Goal: Task Accomplishment & Management: Use online tool/utility

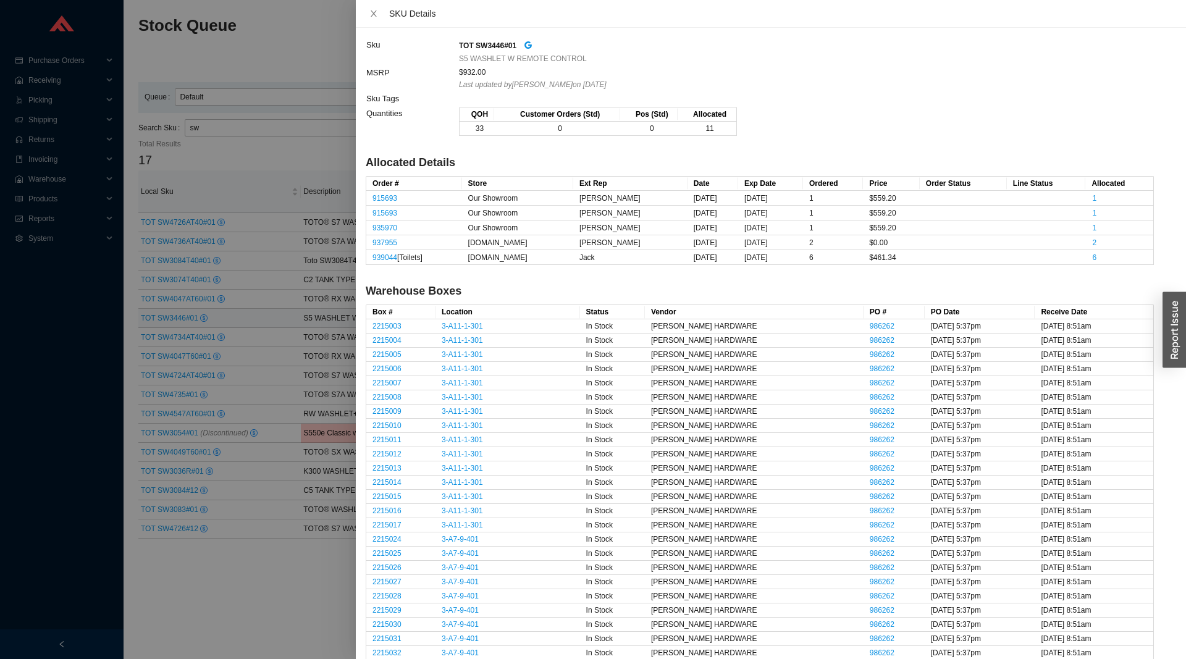
click at [292, 167] on div at bounding box center [593, 329] width 1186 height 659
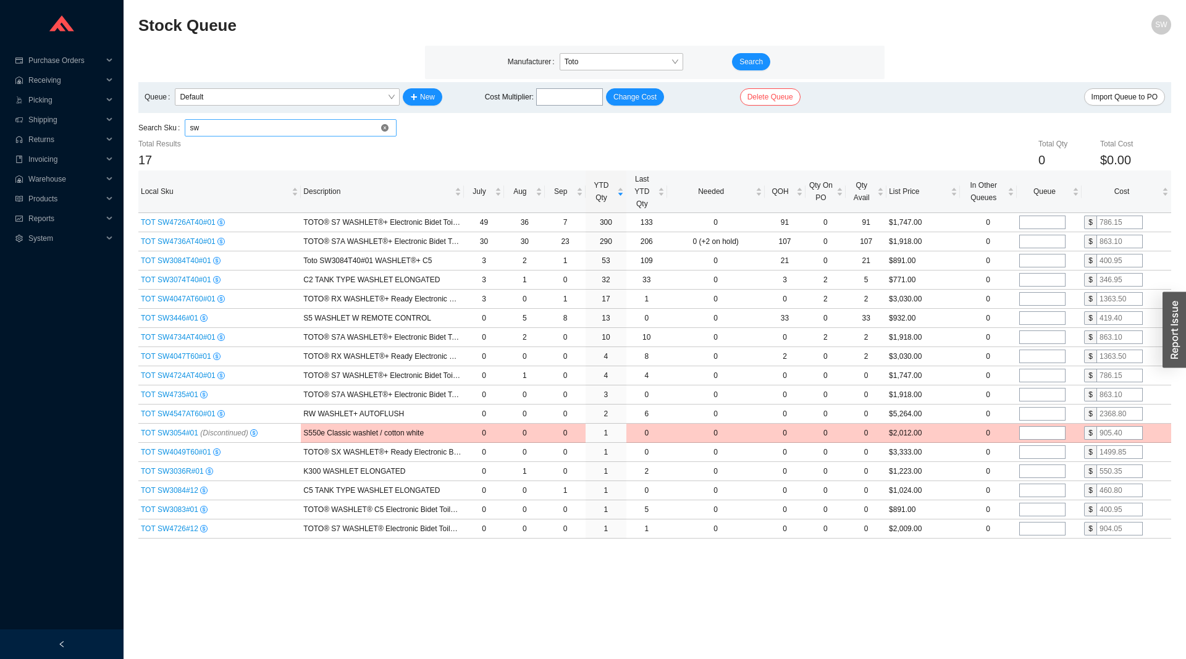
click at [389, 130] on input "sw" at bounding box center [291, 128] width 202 height 16
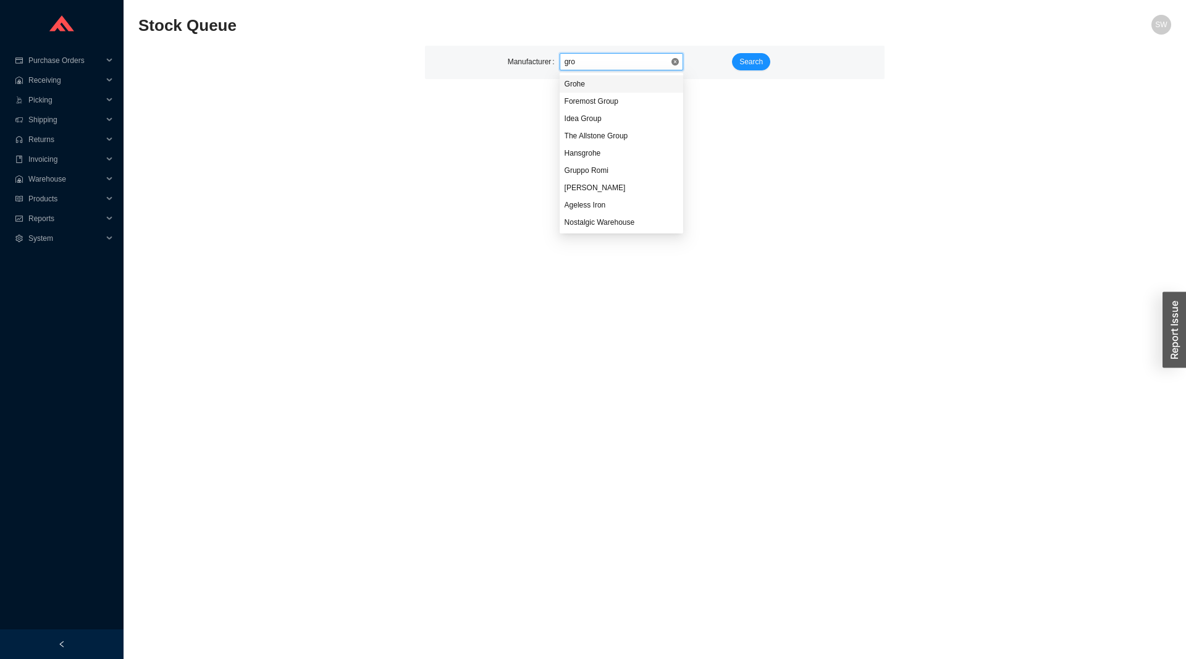
type input "groh"
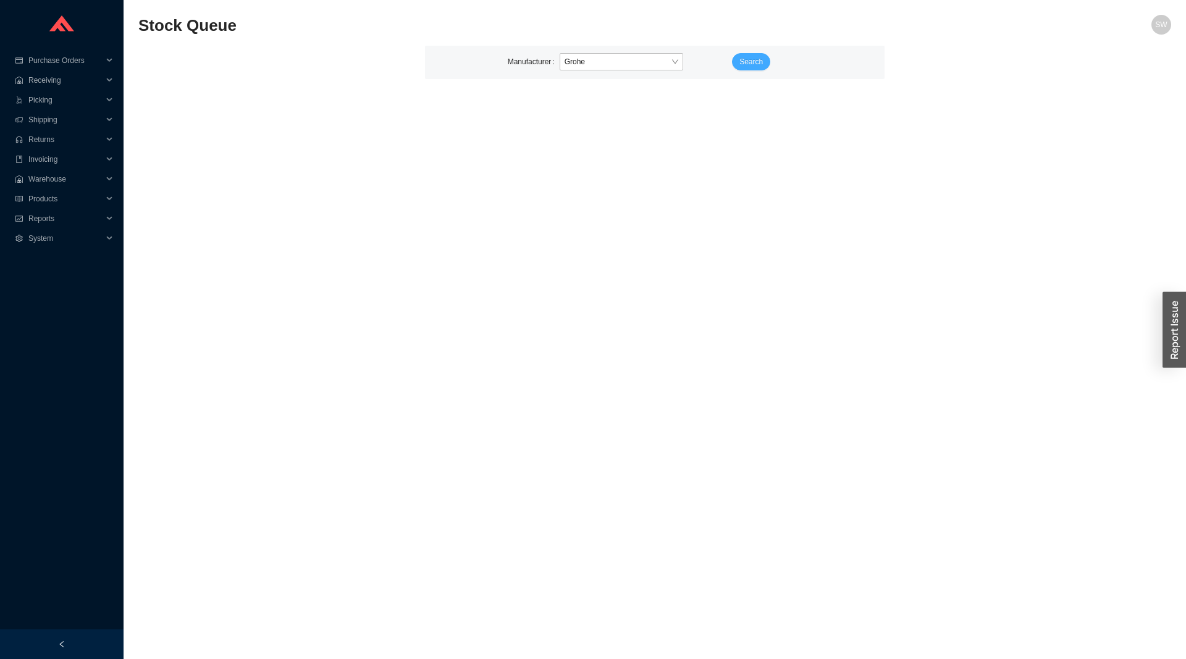
click at [738, 64] on button "Search" at bounding box center [751, 61] width 38 height 17
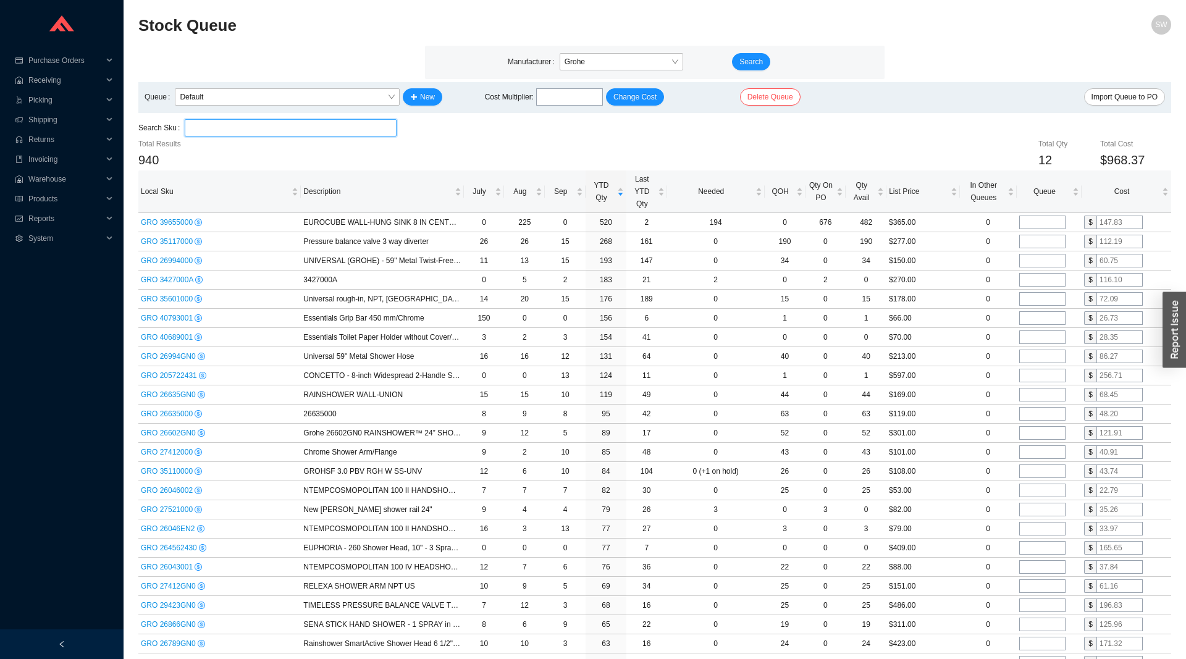
click at [221, 127] on input "search" at bounding box center [291, 128] width 202 height 16
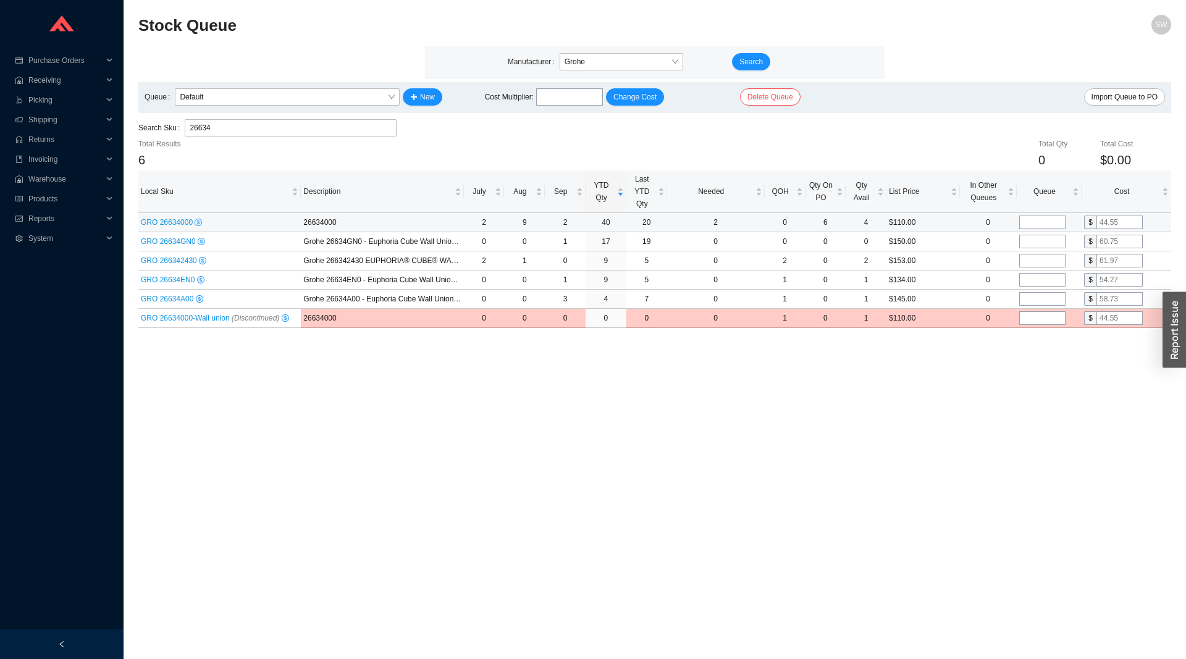
click at [195, 219] on icon "dollar" at bounding box center [198, 222] width 7 height 7
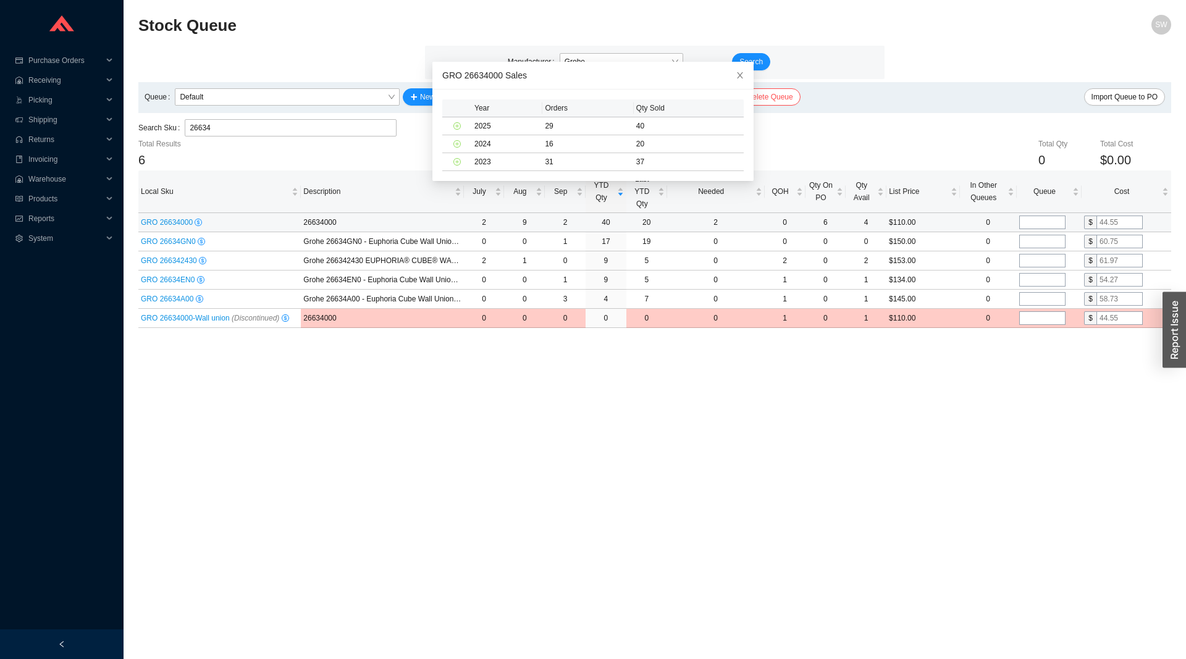
click at [195, 219] on icon "dollar" at bounding box center [198, 222] width 7 height 7
click at [180, 225] on span "GRO 26634000" at bounding box center [168, 222] width 54 height 9
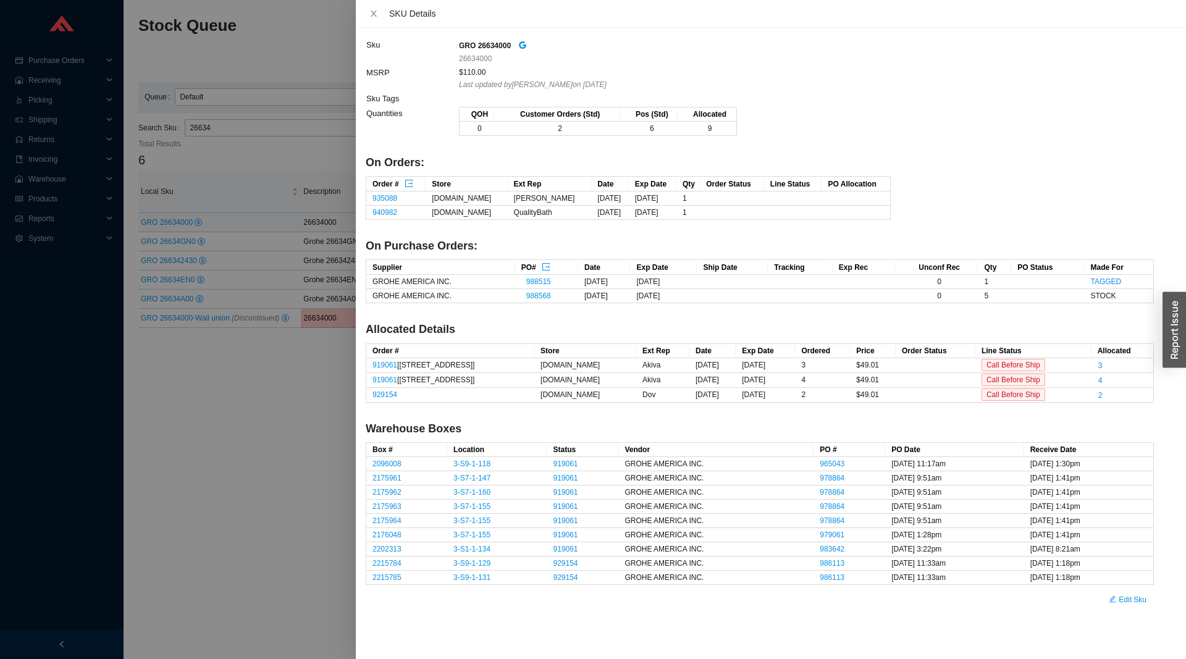
click at [214, 222] on div at bounding box center [593, 329] width 1186 height 659
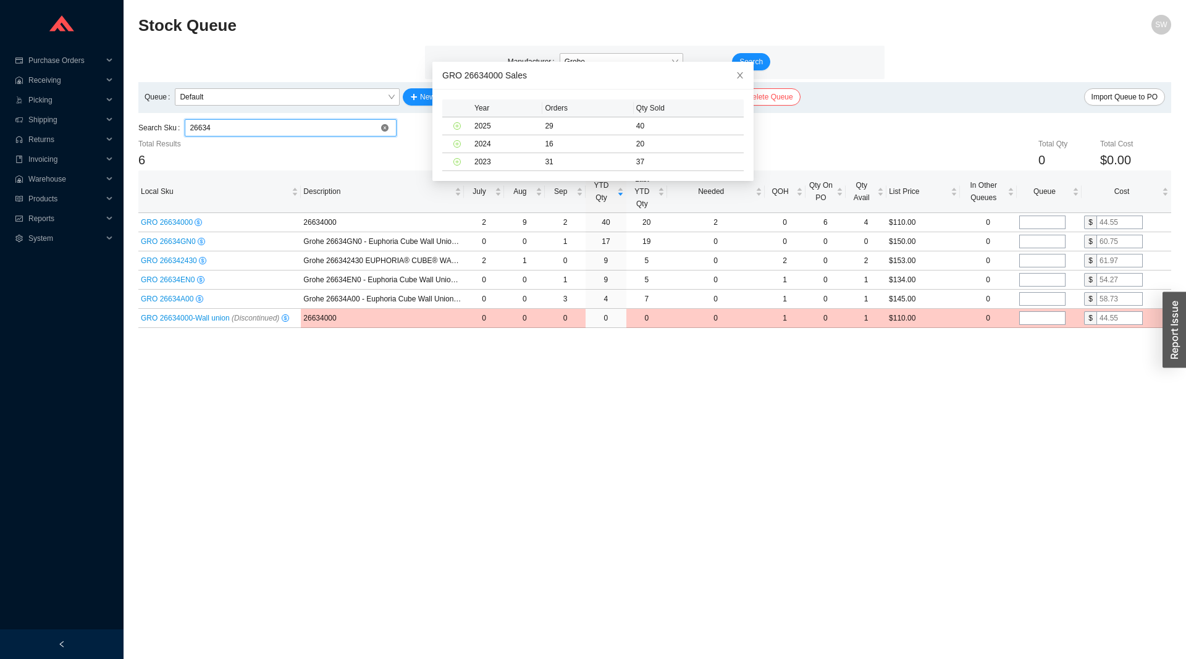
click at [254, 130] on input "26634" at bounding box center [291, 128] width 202 height 16
click at [253, 130] on input "26634" at bounding box center [291, 128] width 202 height 16
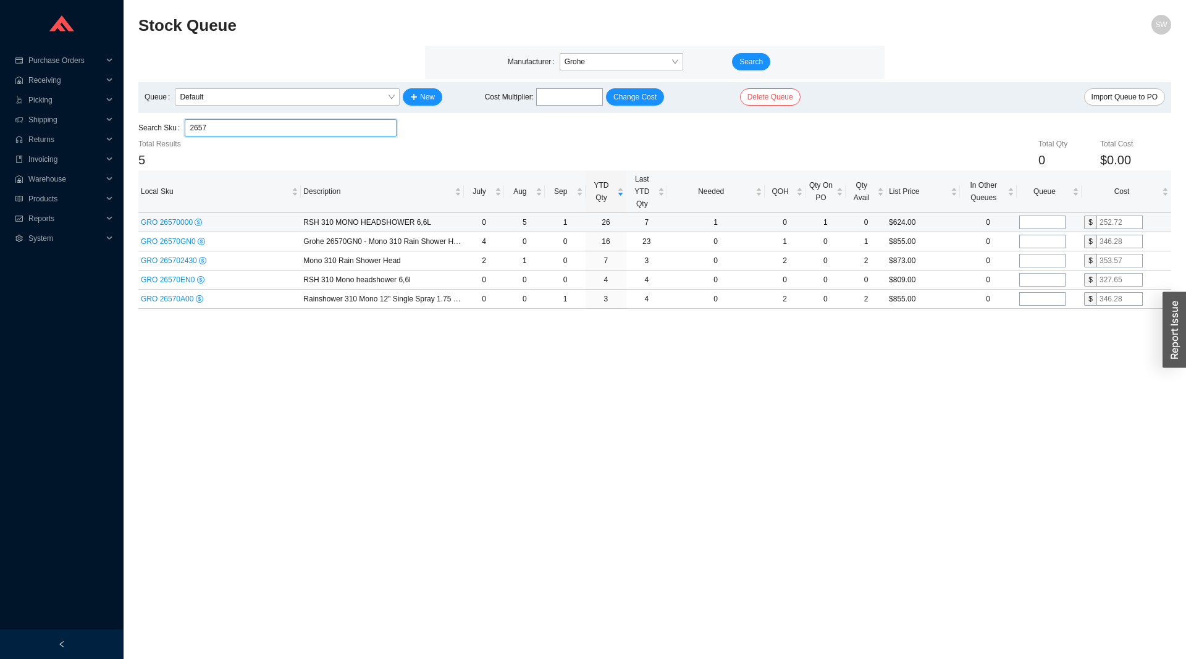
type input "2657"
click at [1038, 220] on input "tel" at bounding box center [1042, 223] width 46 height 14
type input "3"
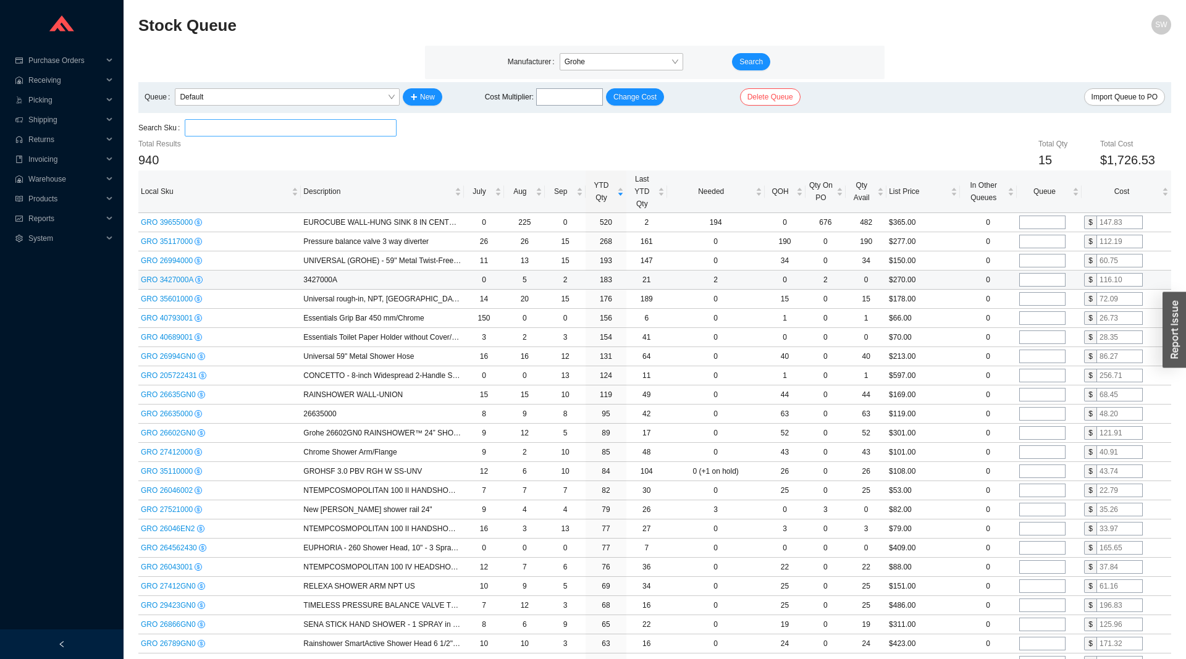
type input "3"
click at [165, 281] on span "GRO 3427000A" at bounding box center [168, 279] width 54 height 9
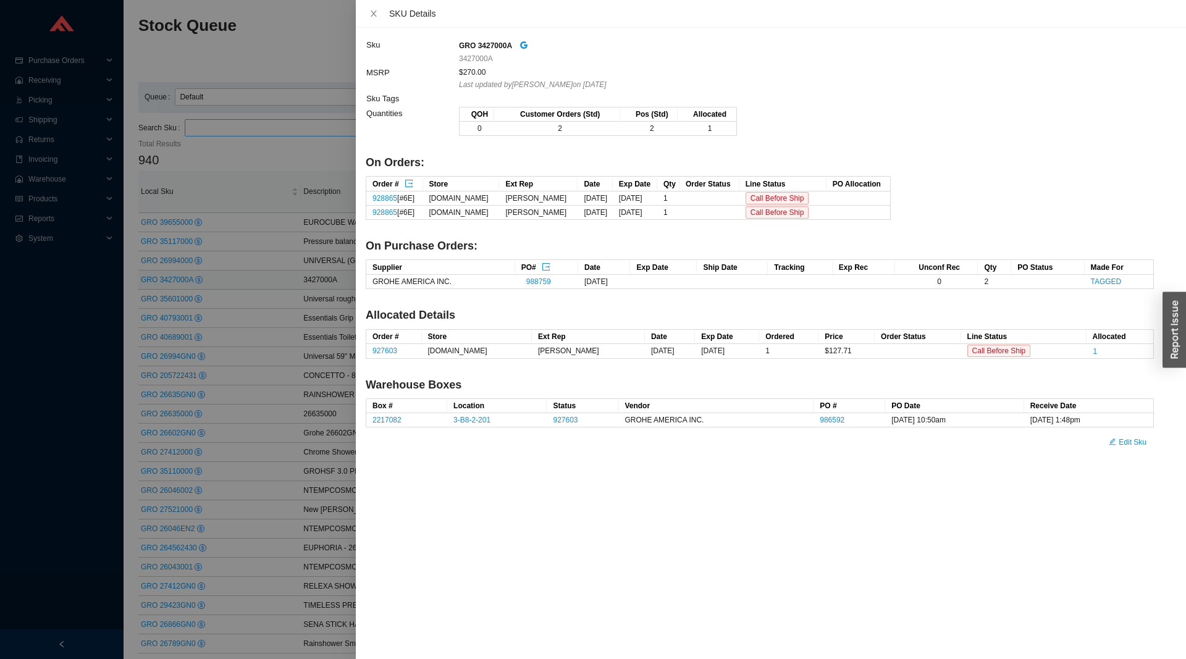
click at [165, 281] on div at bounding box center [593, 329] width 1186 height 659
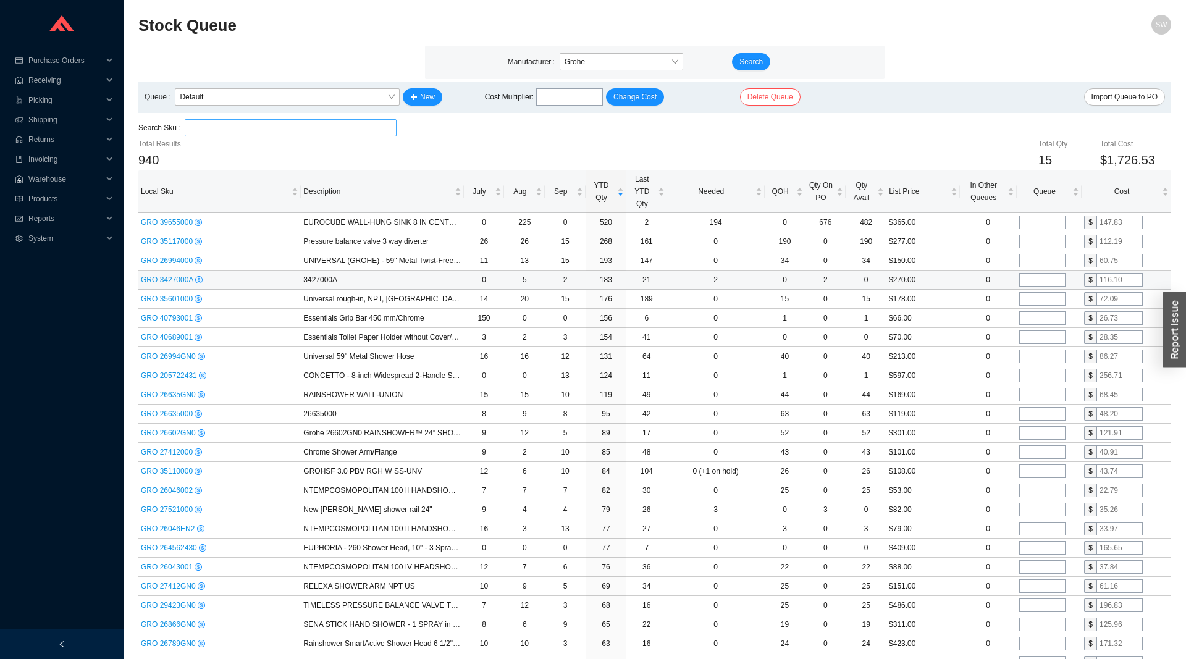
click at [1033, 278] on input "tel" at bounding box center [1042, 280] width 46 height 14
type input "3"
click at [1043, 198] on span "Queue" at bounding box center [1044, 191] width 51 height 12
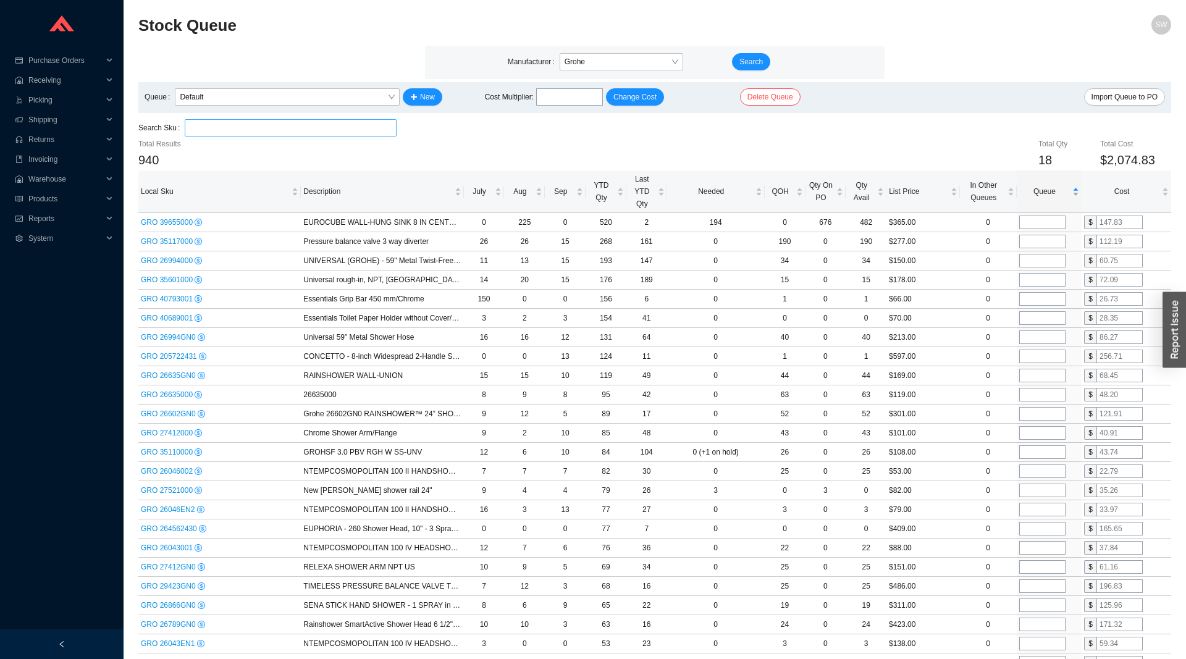
click at [1043, 198] on span "Queue" at bounding box center [1044, 191] width 51 height 12
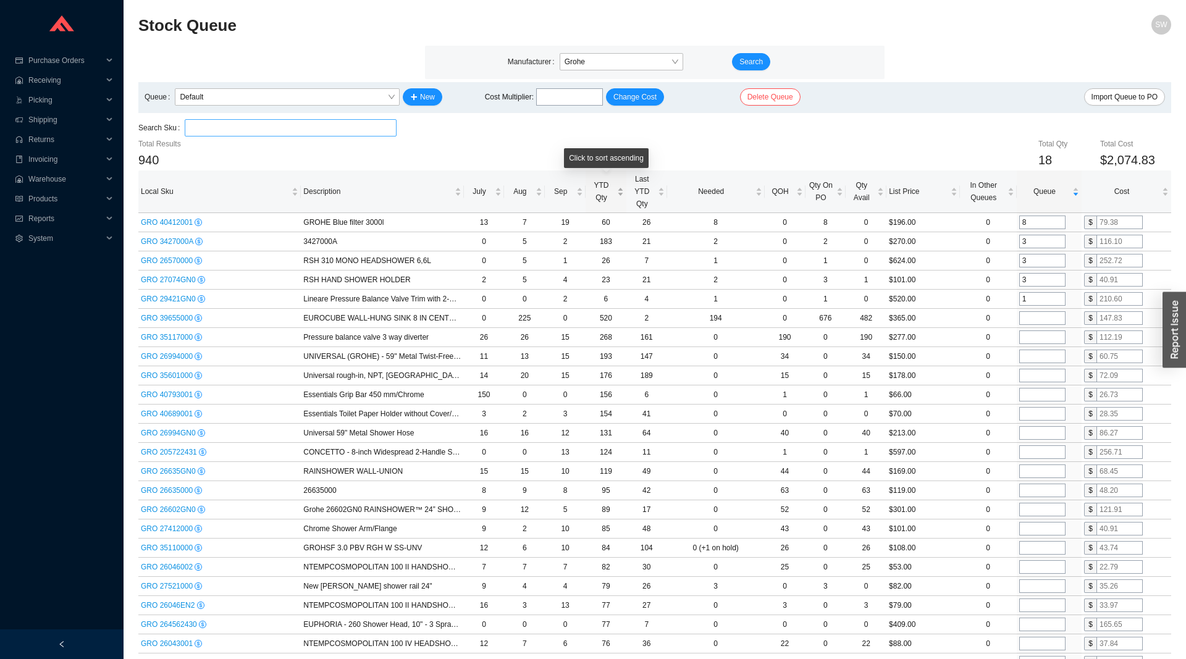
click at [594, 195] on span "YTD Qty" at bounding box center [601, 191] width 27 height 25
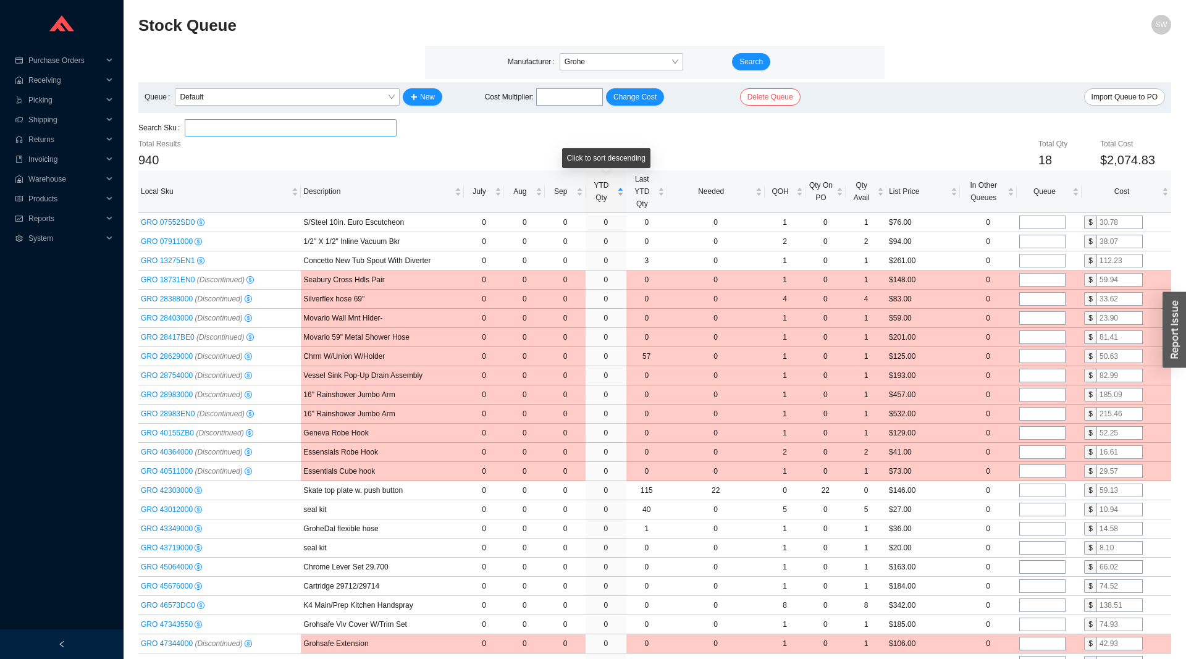
click at [594, 195] on span "YTD Qty" at bounding box center [601, 191] width 27 height 25
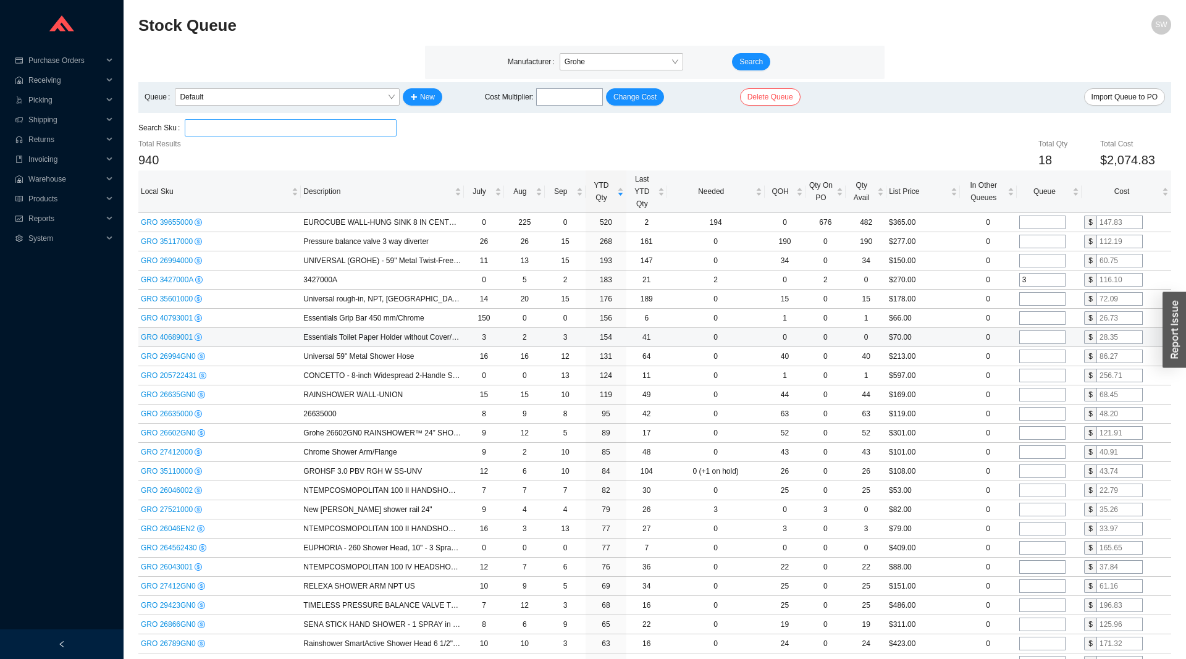
click at [1028, 340] on input "tel" at bounding box center [1042, 337] width 46 height 14
type input "4"
click at [1027, 378] on input "tel" at bounding box center [1042, 376] width 46 height 14
click at [1040, 510] on input "tel" at bounding box center [1042, 510] width 46 height 14
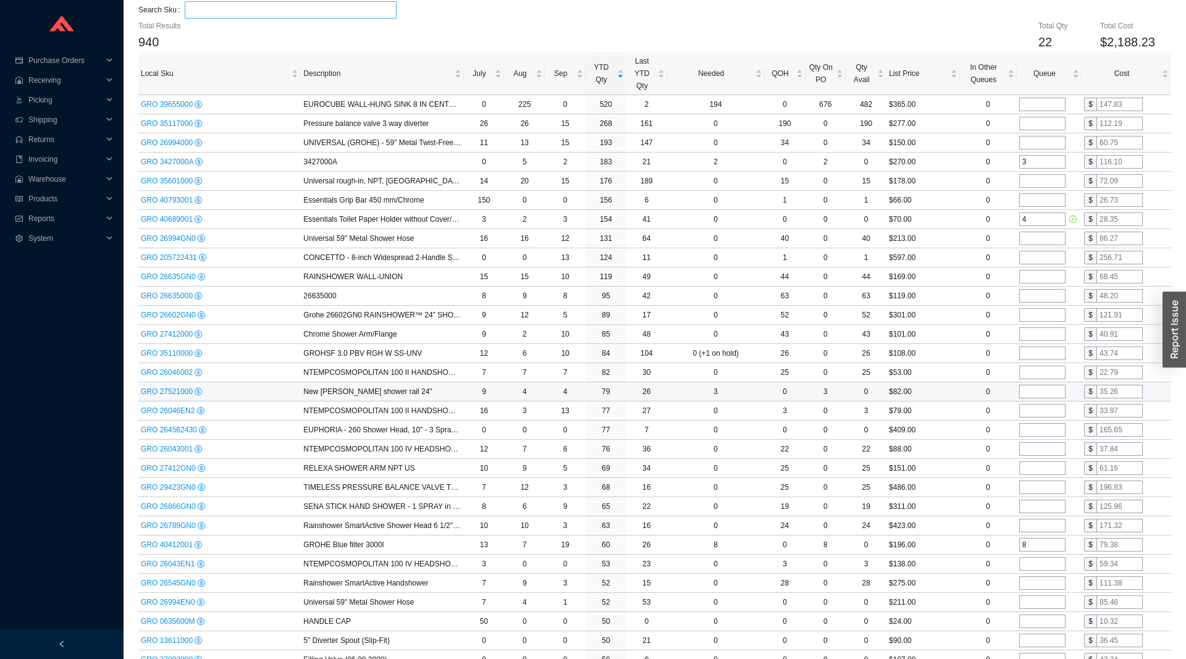
scroll to position [126, 0]
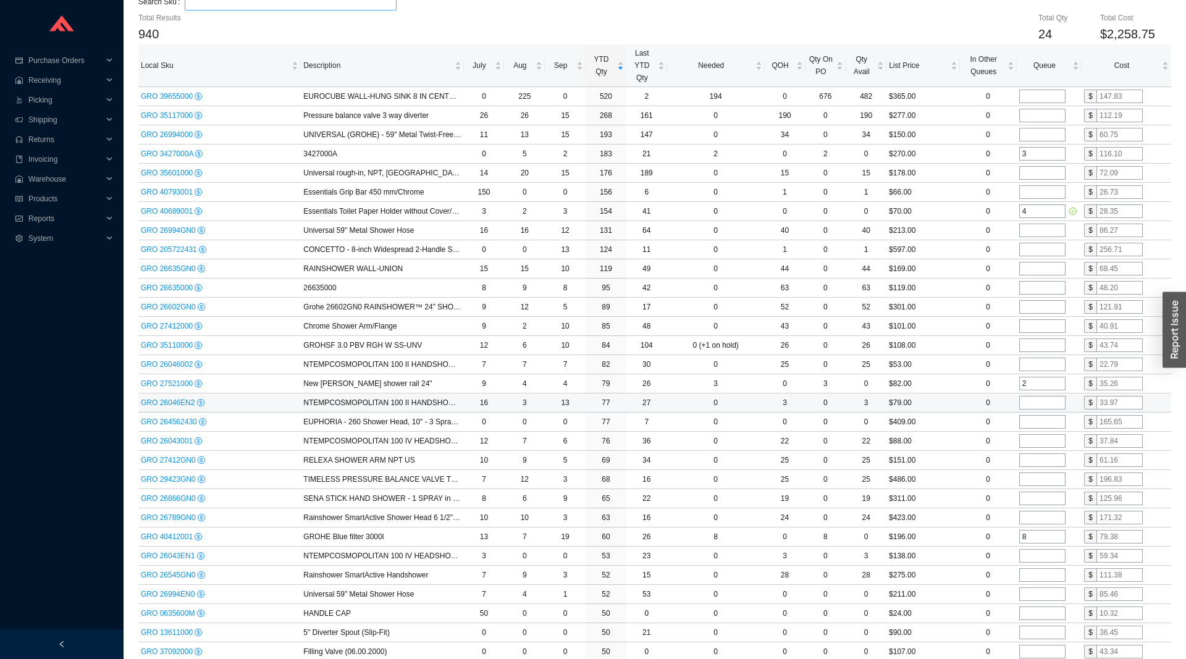
type input "2"
click at [1030, 406] on input "tel" at bounding box center [1042, 403] width 46 height 14
click at [1031, 425] on input "tel" at bounding box center [1042, 422] width 46 height 14
click at [1037, 445] on input "tel" at bounding box center [1042, 441] width 46 height 14
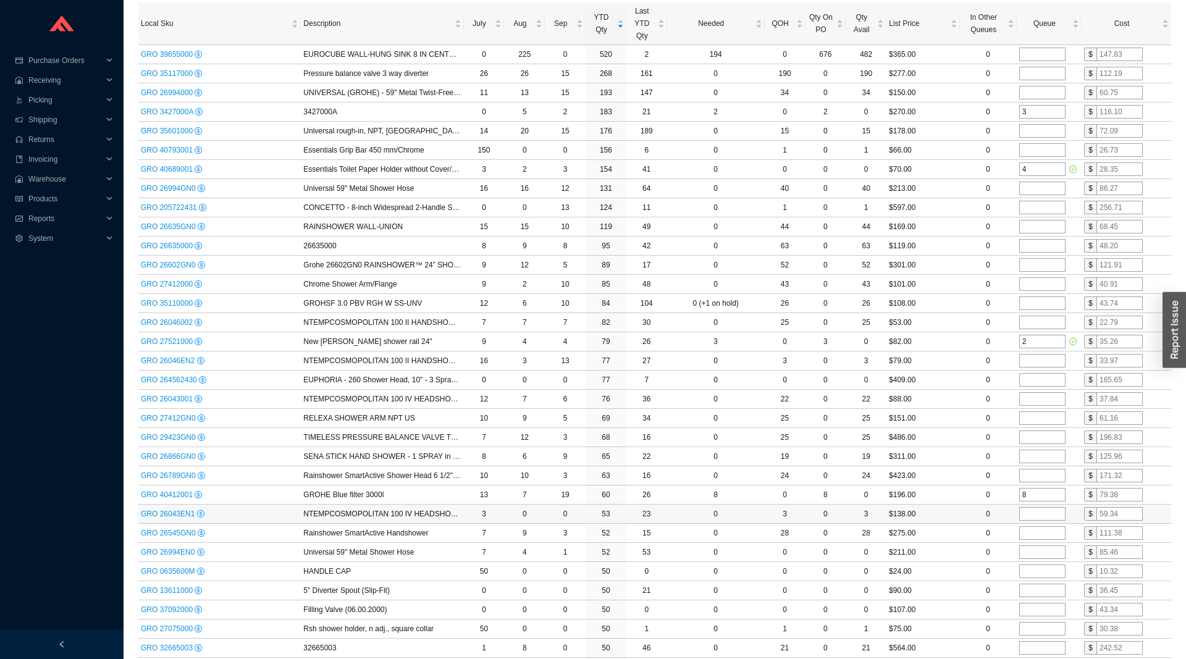
scroll to position [189, 0]
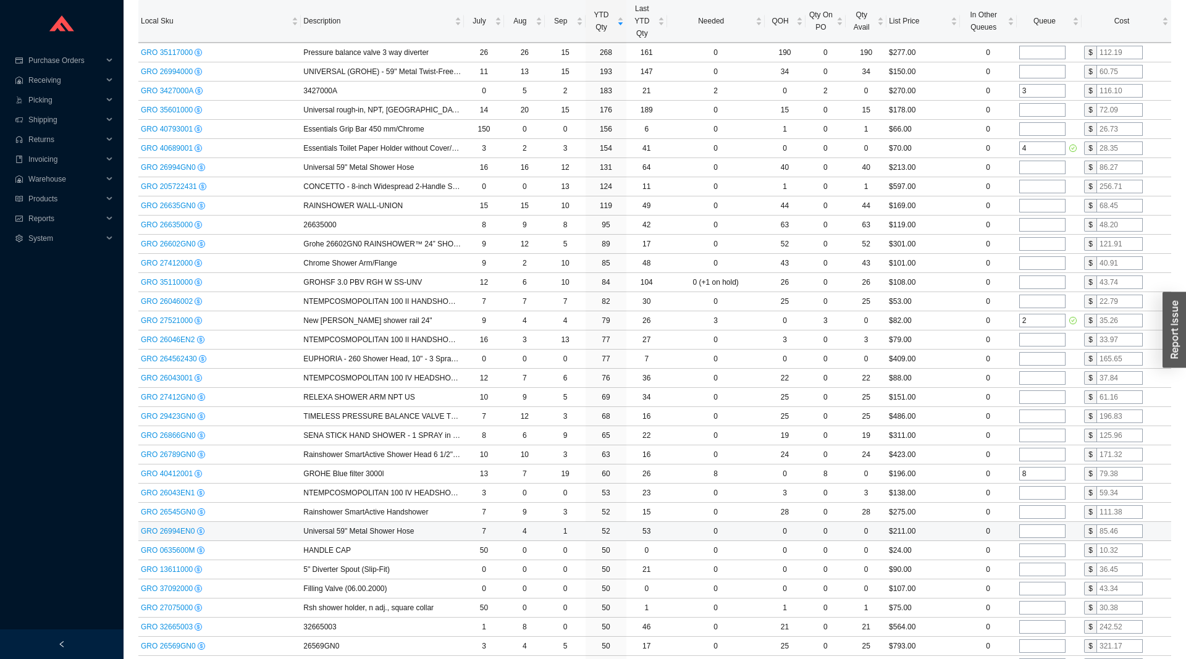
click at [1029, 530] on input "tel" at bounding box center [1042, 531] width 46 height 14
type input "4"
click at [1031, 550] on input "tel" at bounding box center [1042, 551] width 46 height 14
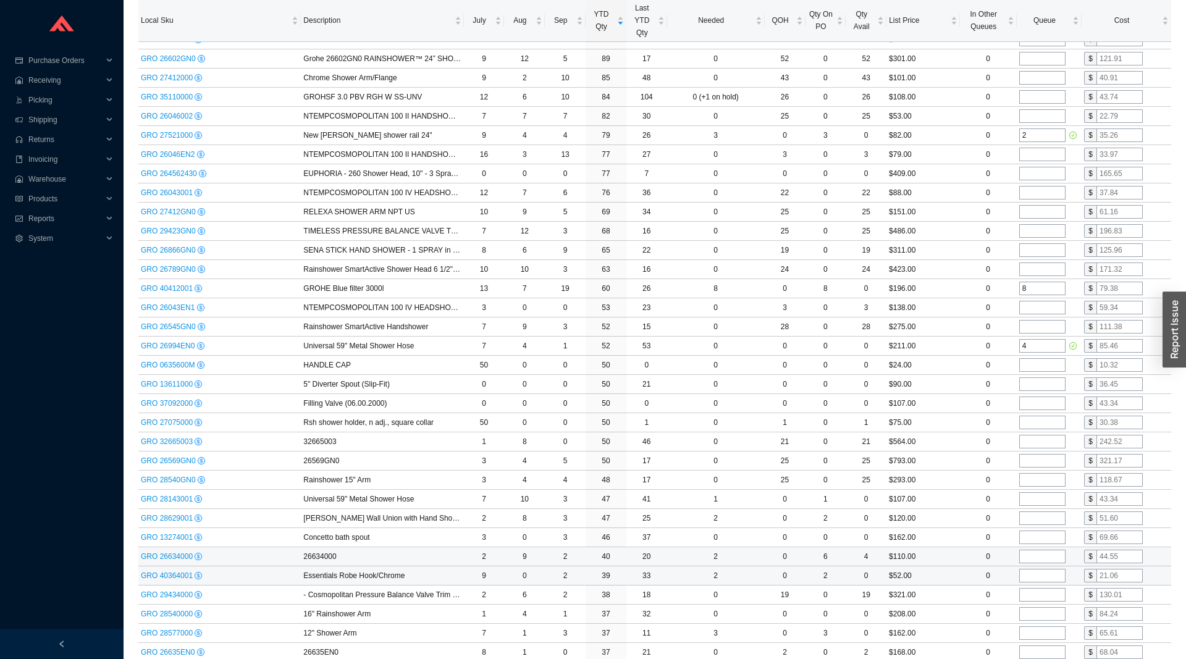
scroll to position [378, 0]
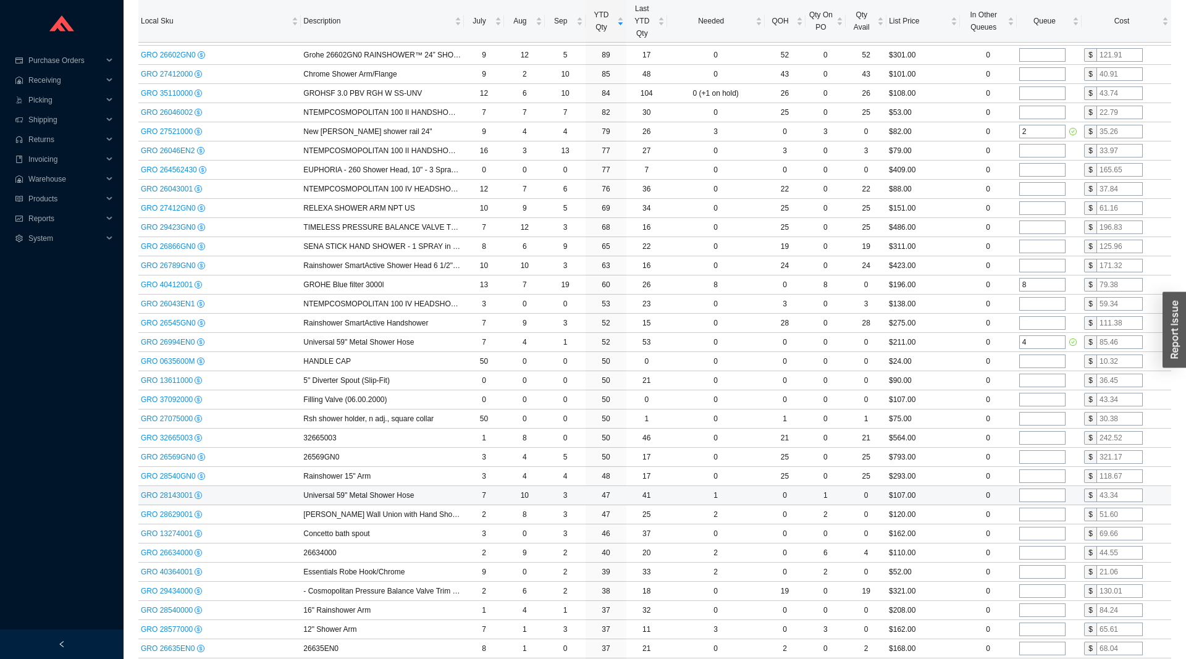
click at [1034, 497] on input "tel" at bounding box center [1042, 496] width 46 height 14
type input "4"
click at [1033, 517] on input "tel" at bounding box center [1042, 515] width 46 height 14
type input "4"
click at [1032, 537] on input "tel" at bounding box center [1042, 534] width 46 height 14
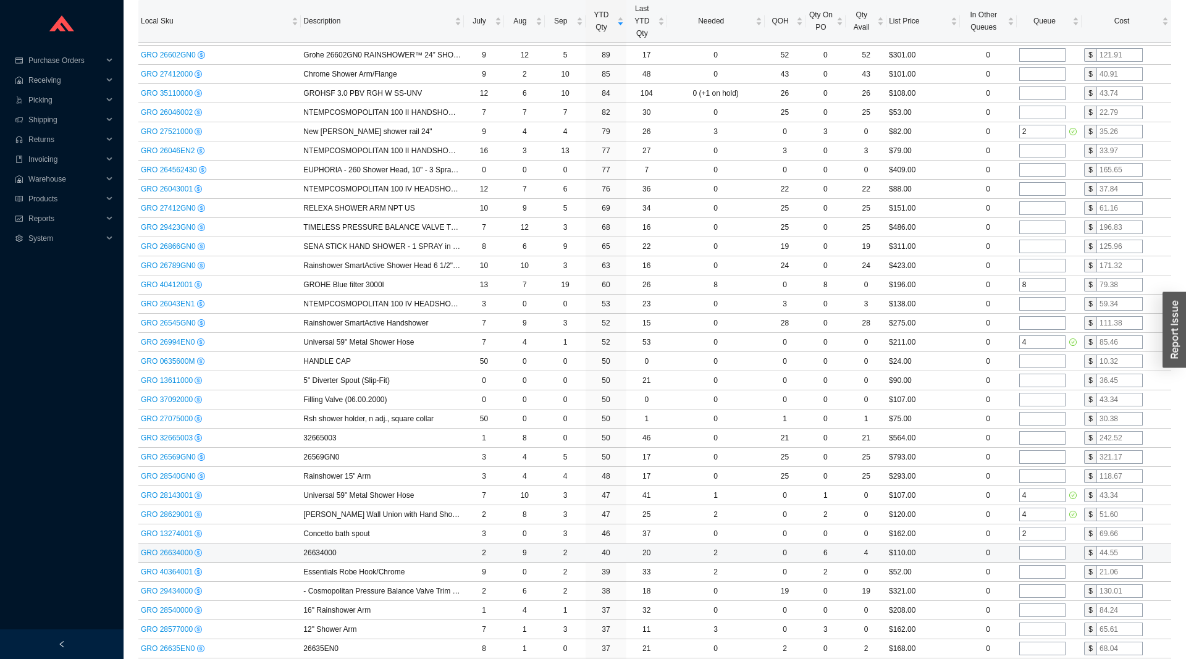
type input "2"
click at [1028, 554] on input "tel" at bounding box center [1042, 553] width 46 height 14
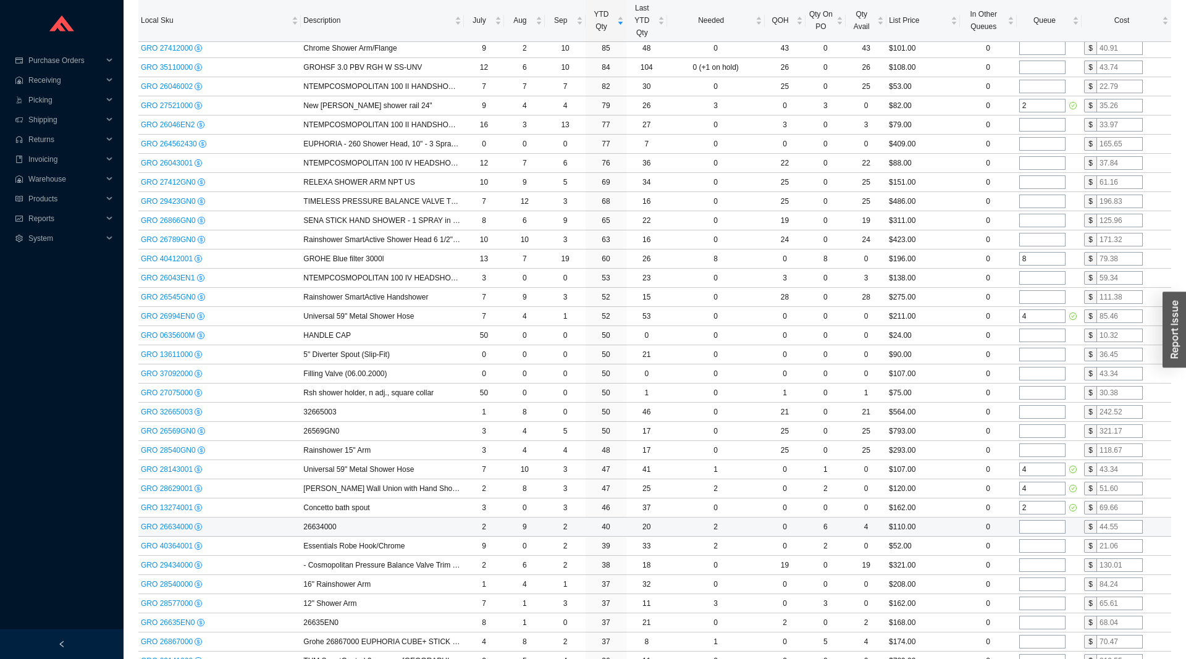
scroll to position [441, 0]
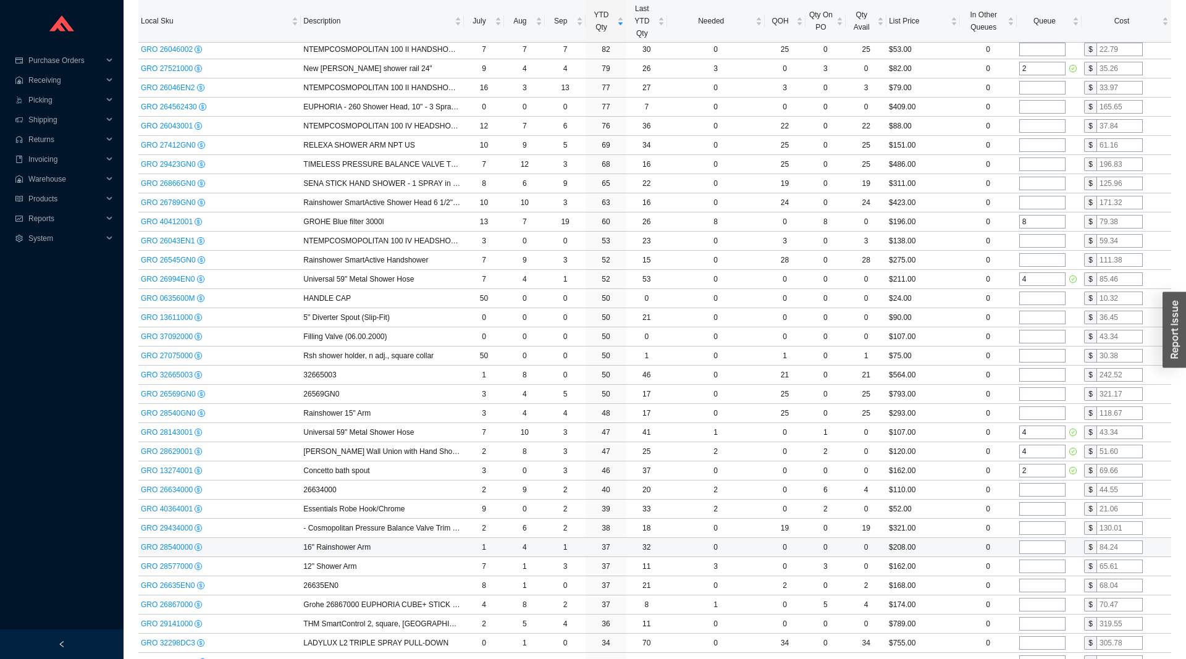
click at [1028, 544] on input "tel" at bounding box center [1042, 547] width 46 height 14
click at [1026, 562] on input "tel" at bounding box center [1042, 567] width 46 height 14
click at [1031, 550] on input "2" at bounding box center [1042, 547] width 46 height 14
type input "4"
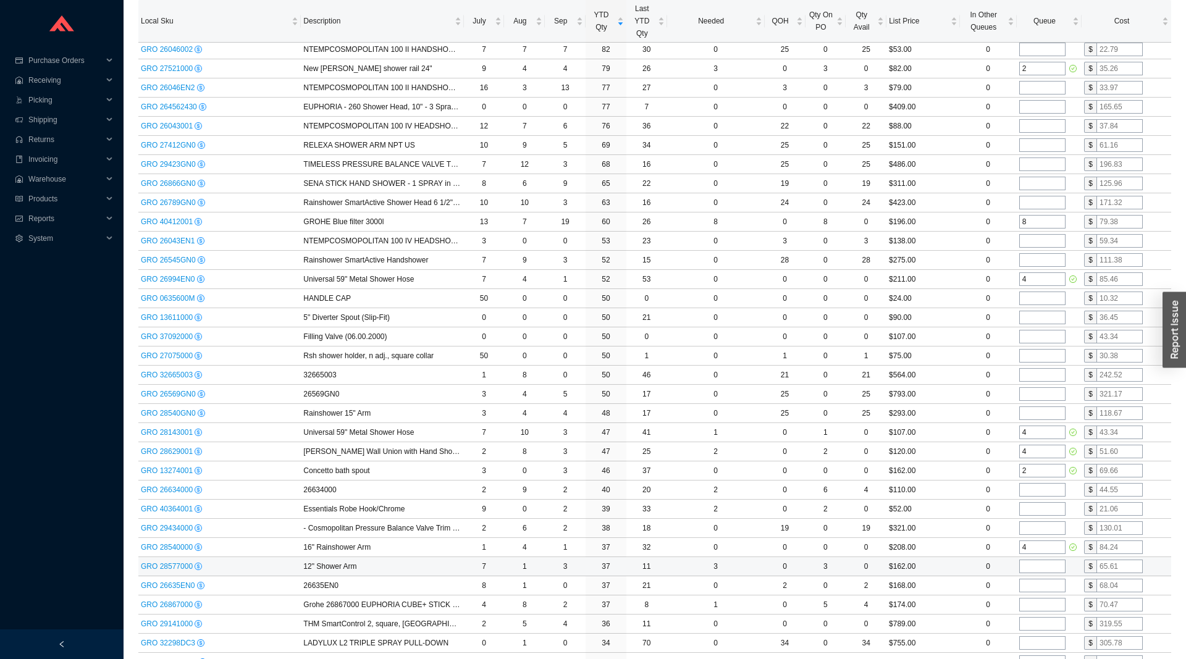
click at [1031, 560] on td at bounding box center [1049, 566] width 65 height 19
click at [1031, 560] on input "tel" at bounding box center [1042, 567] width 46 height 14
type input "4"
click at [1025, 587] on input "tel" at bounding box center [1042, 586] width 46 height 14
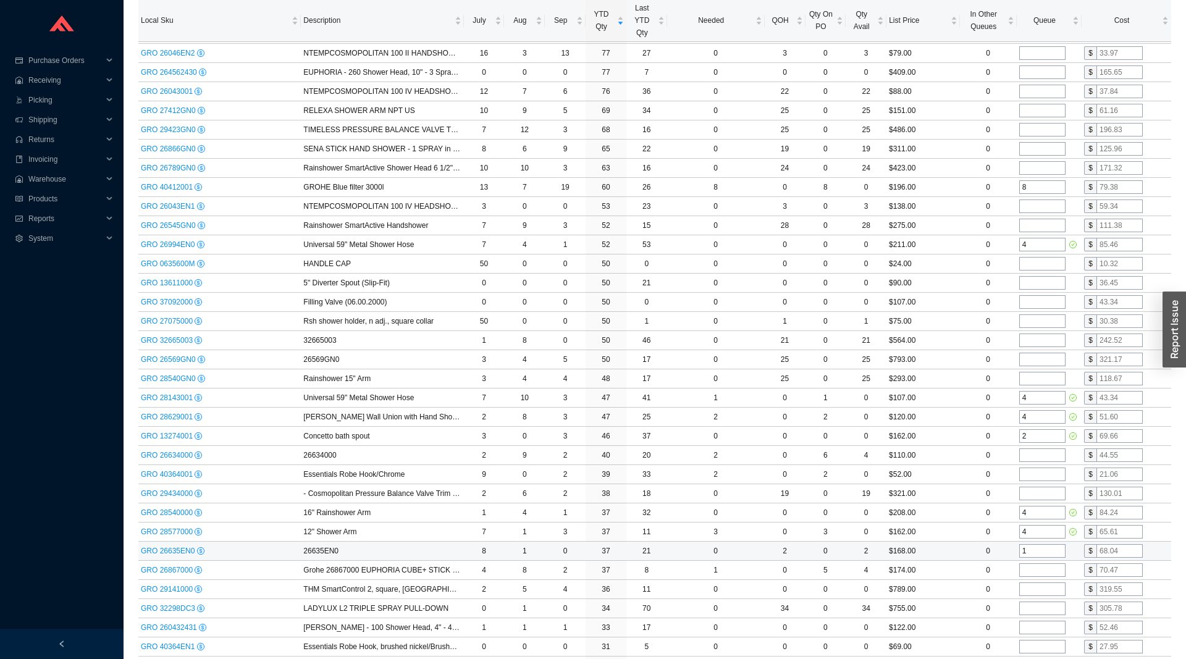
scroll to position [504, 0]
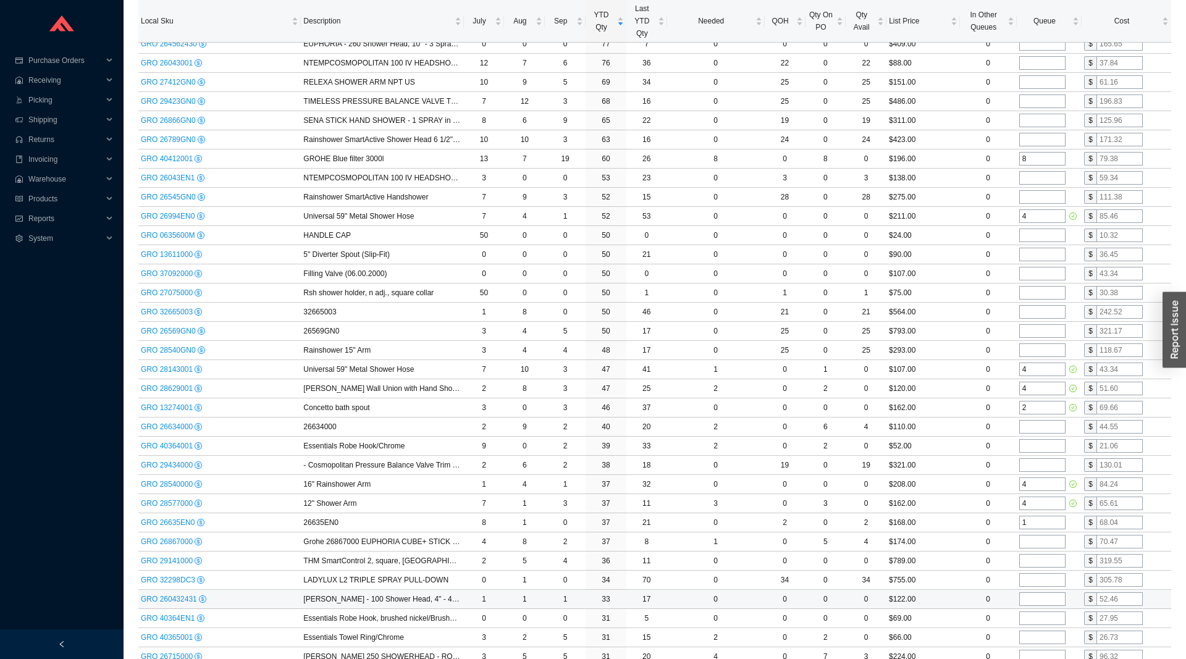
type input "1"
click at [1030, 603] on input "tel" at bounding box center [1042, 599] width 46 height 14
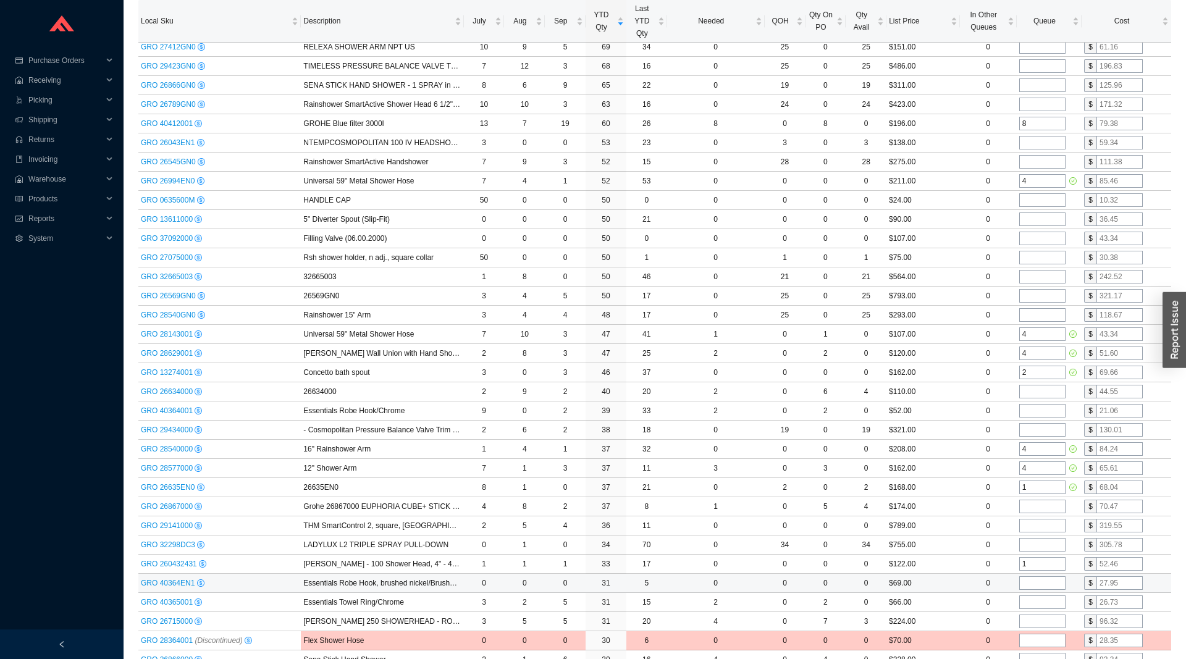
scroll to position [567, 0]
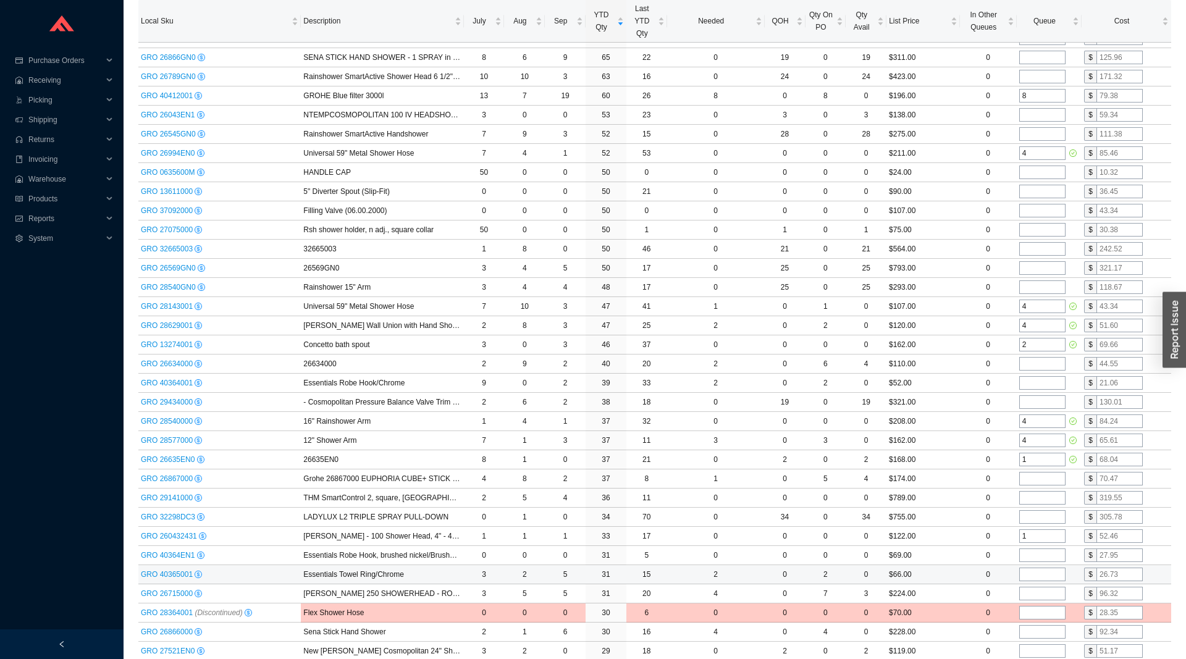
type input "1"
click at [1032, 573] on input "tel" at bounding box center [1042, 575] width 46 height 14
type input "3"
click at [1036, 598] on input "tel" at bounding box center [1042, 594] width 46 height 14
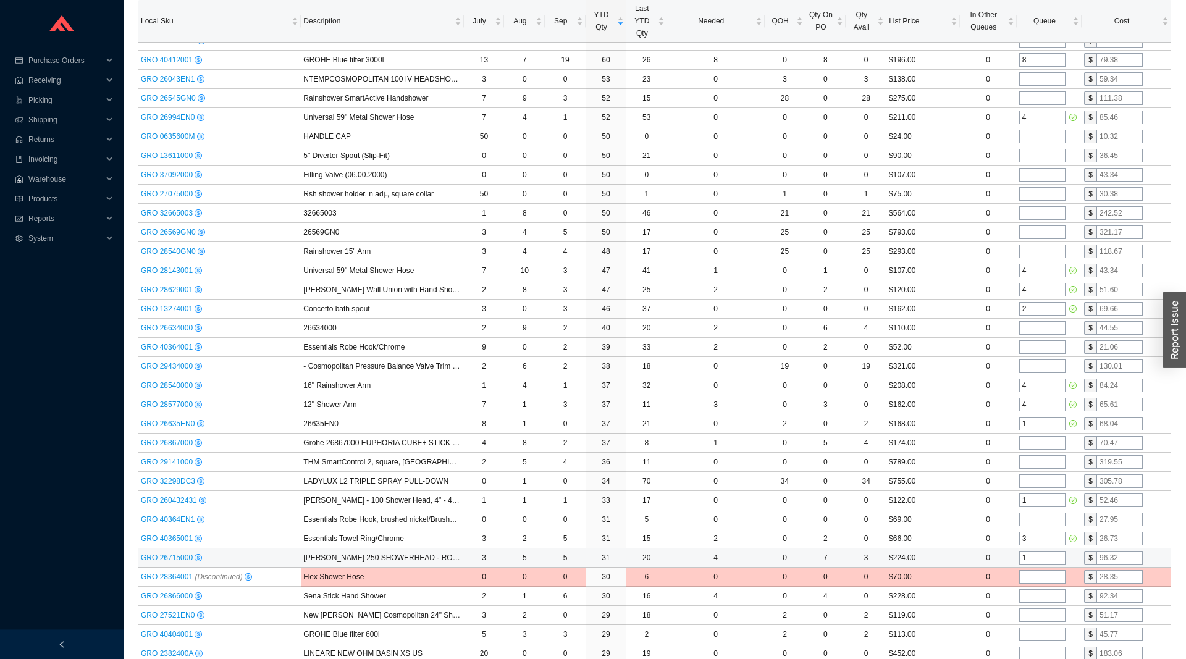
scroll to position [630, 0]
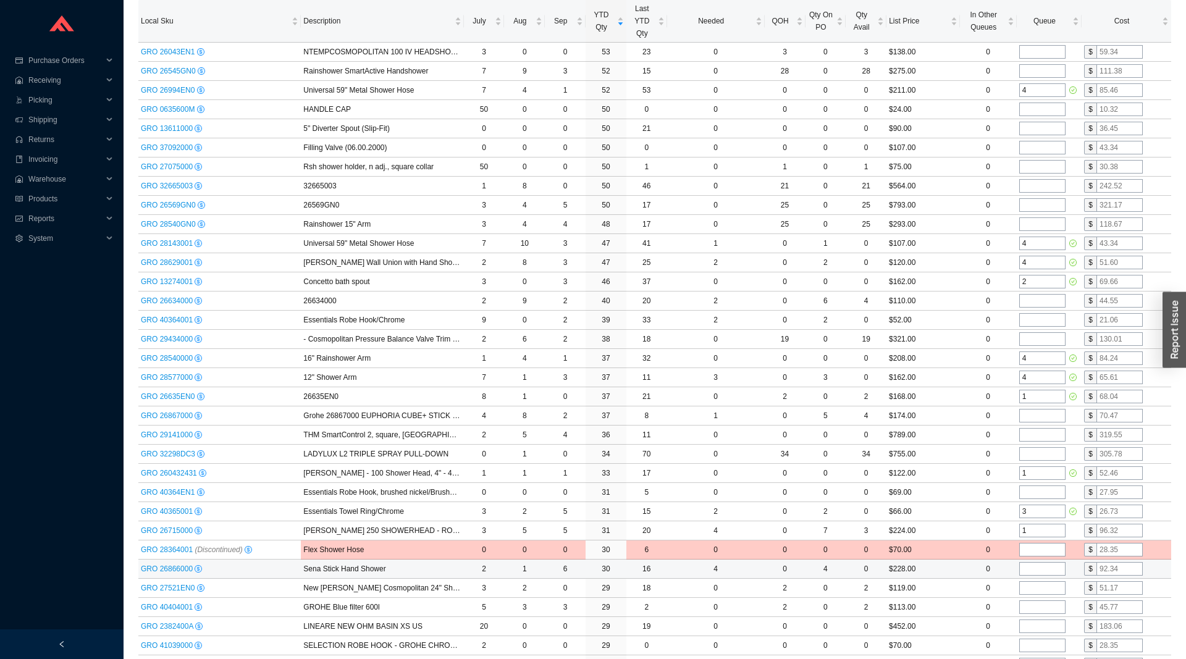
type input "1"
click at [1033, 574] on input "tel" at bounding box center [1042, 569] width 46 height 14
type input "2"
click at [1033, 594] on input "tel" at bounding box center [1042, 588] width 46 height 14
click at [1033, 611] on input "tel" at bounding box center [1042, 607] width 46 height 14
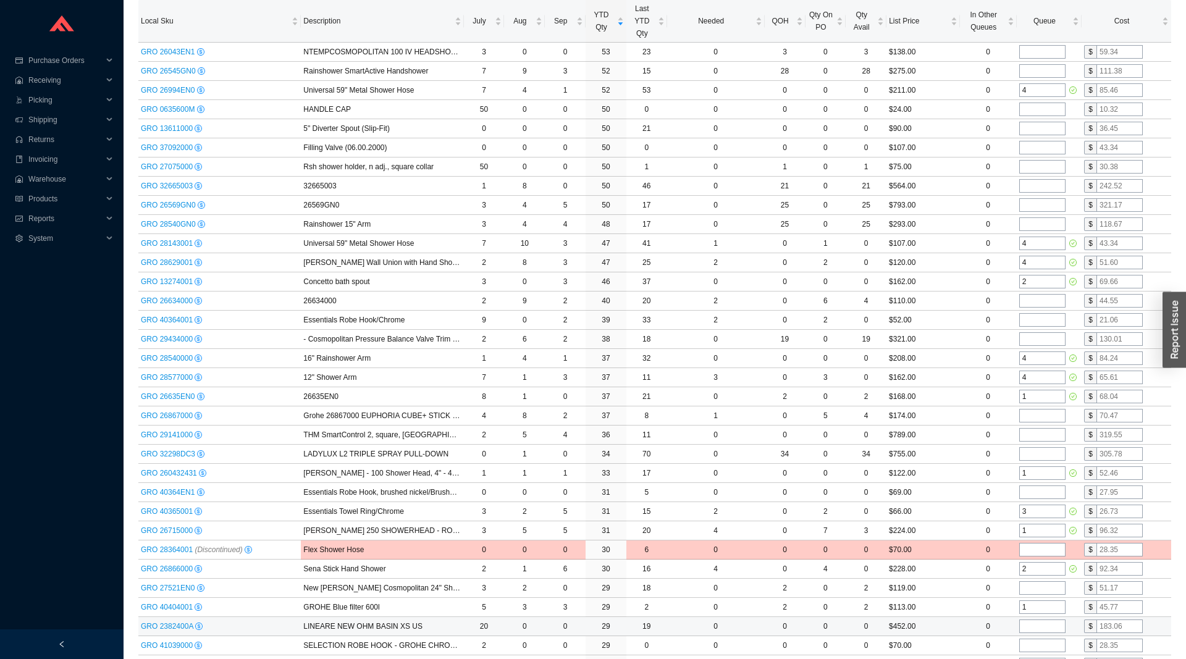
type input "1"
click at [1035, 628] on input "tel" at bounding box center [1042, 627] width 46 height 14
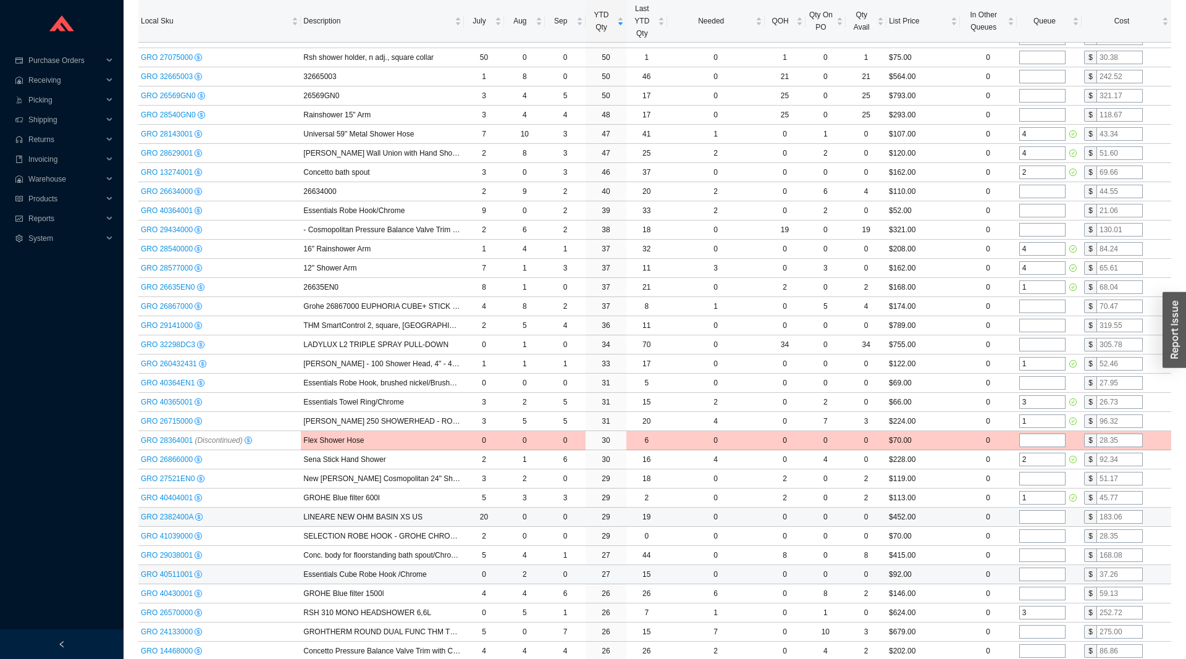
scroll to position [756, 0]
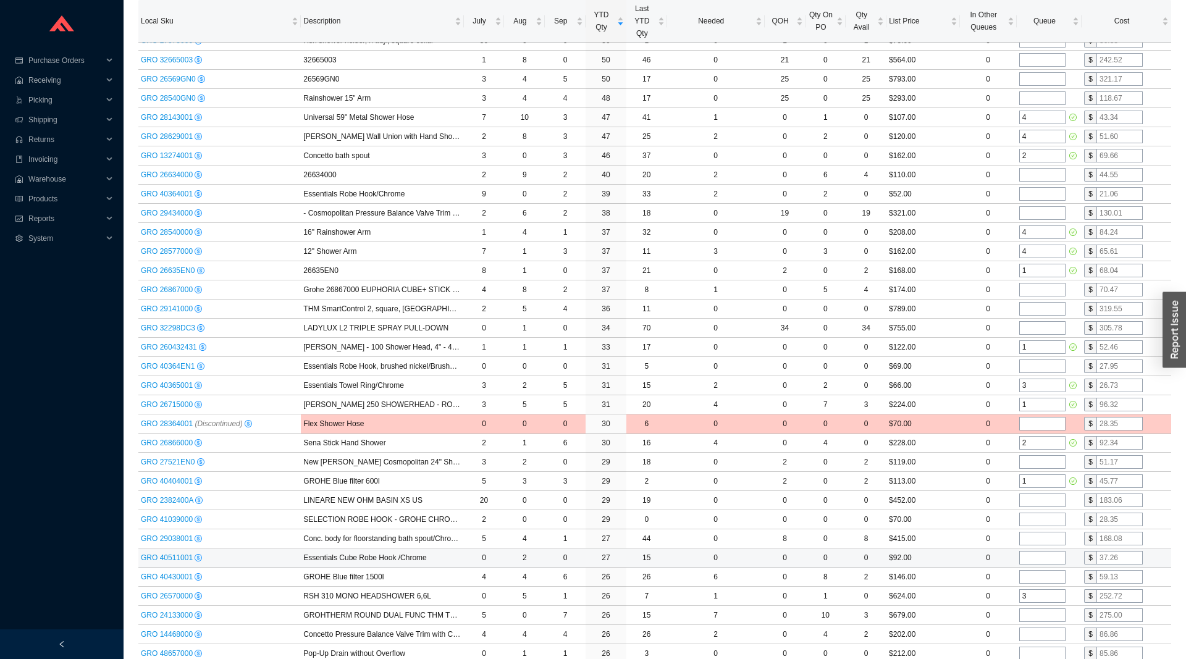
click at [1034, 560] on input "tel" at bounding box center [1042, 558] width 46 height 14
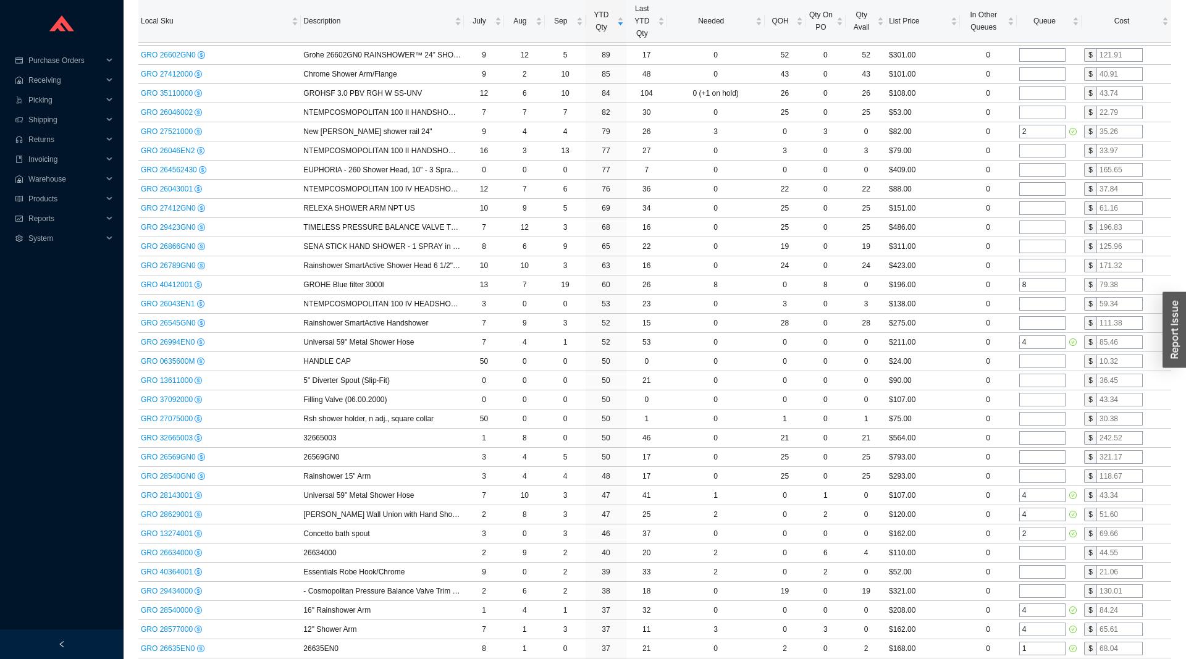
scroll to position [0, 0]
